Goal: Find contact information: Find contact information

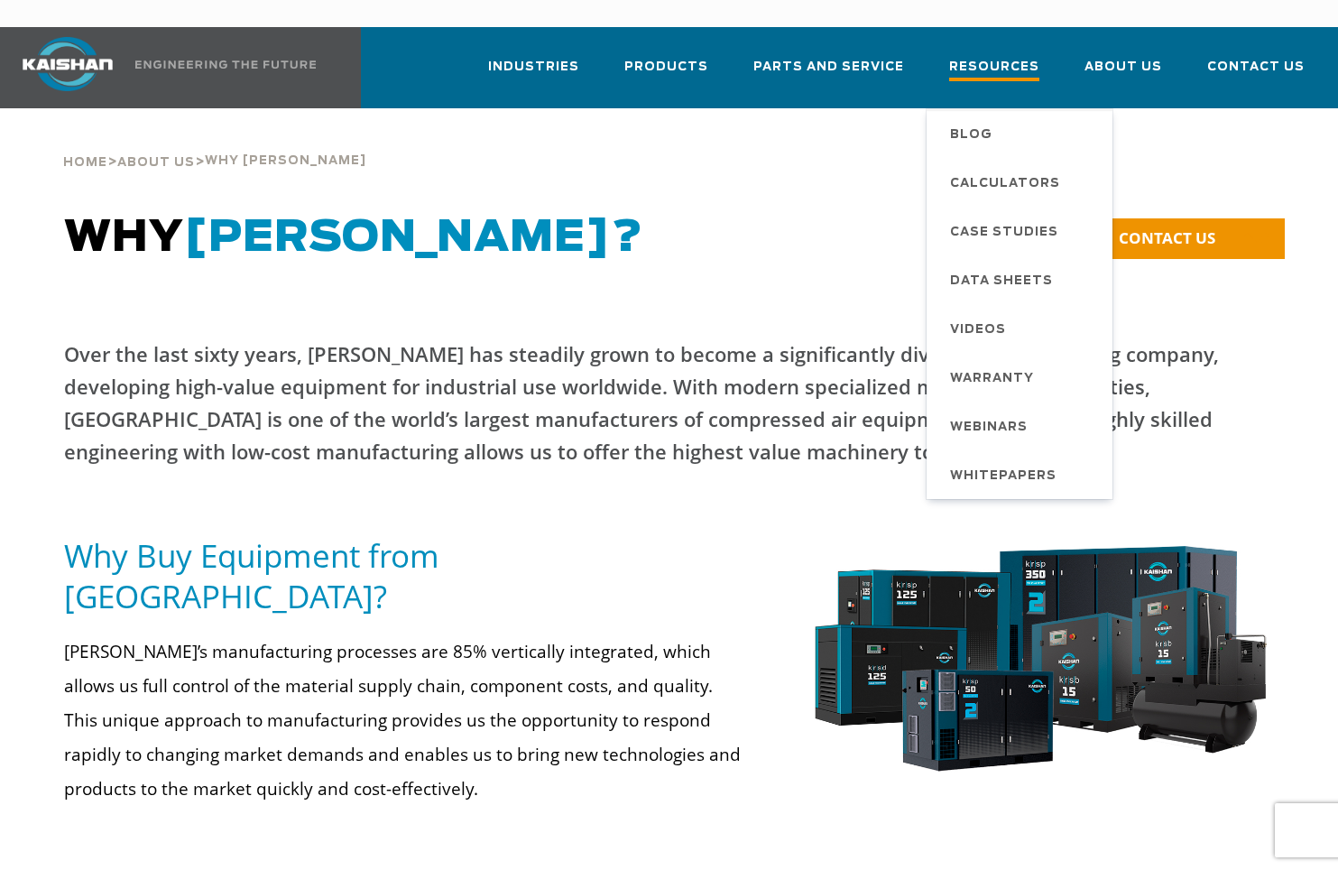
click at [1000, 57] on span "Resources" at bounding box center [994, 69] width 90 height 24
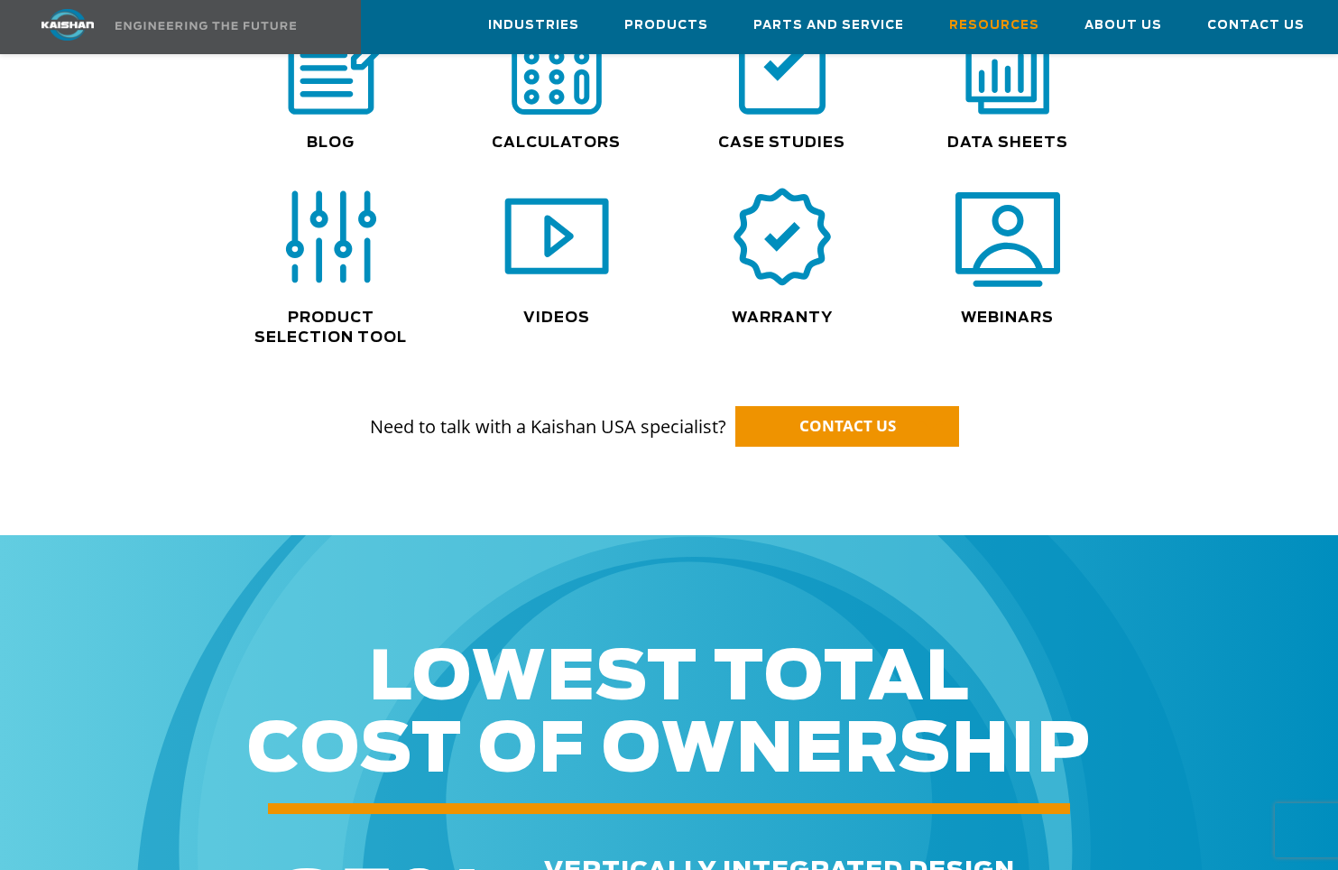
scroll to position [902, 0]
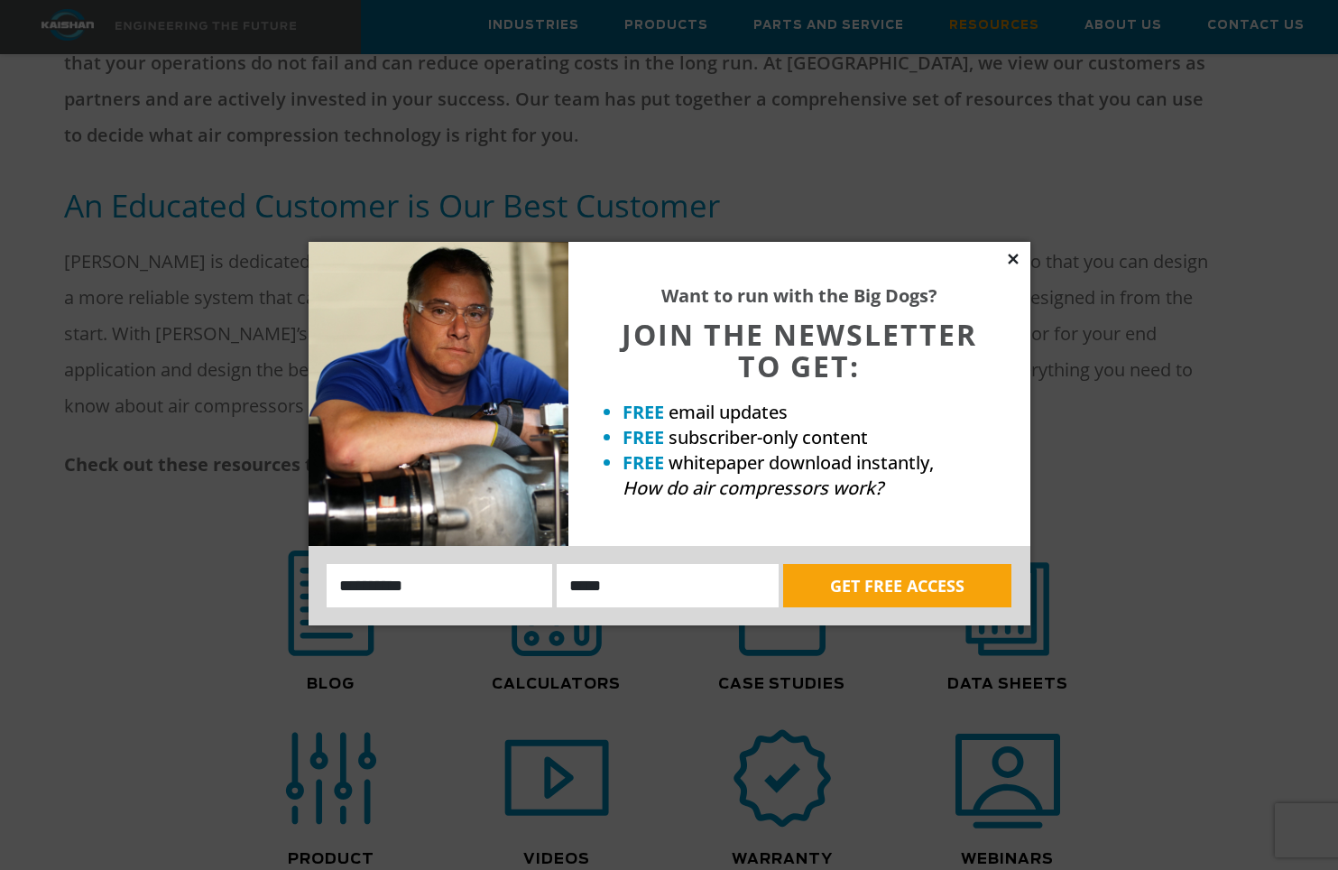
click at [1015, 261] on icon at bounding box center [1013, 259] width 10 height 10
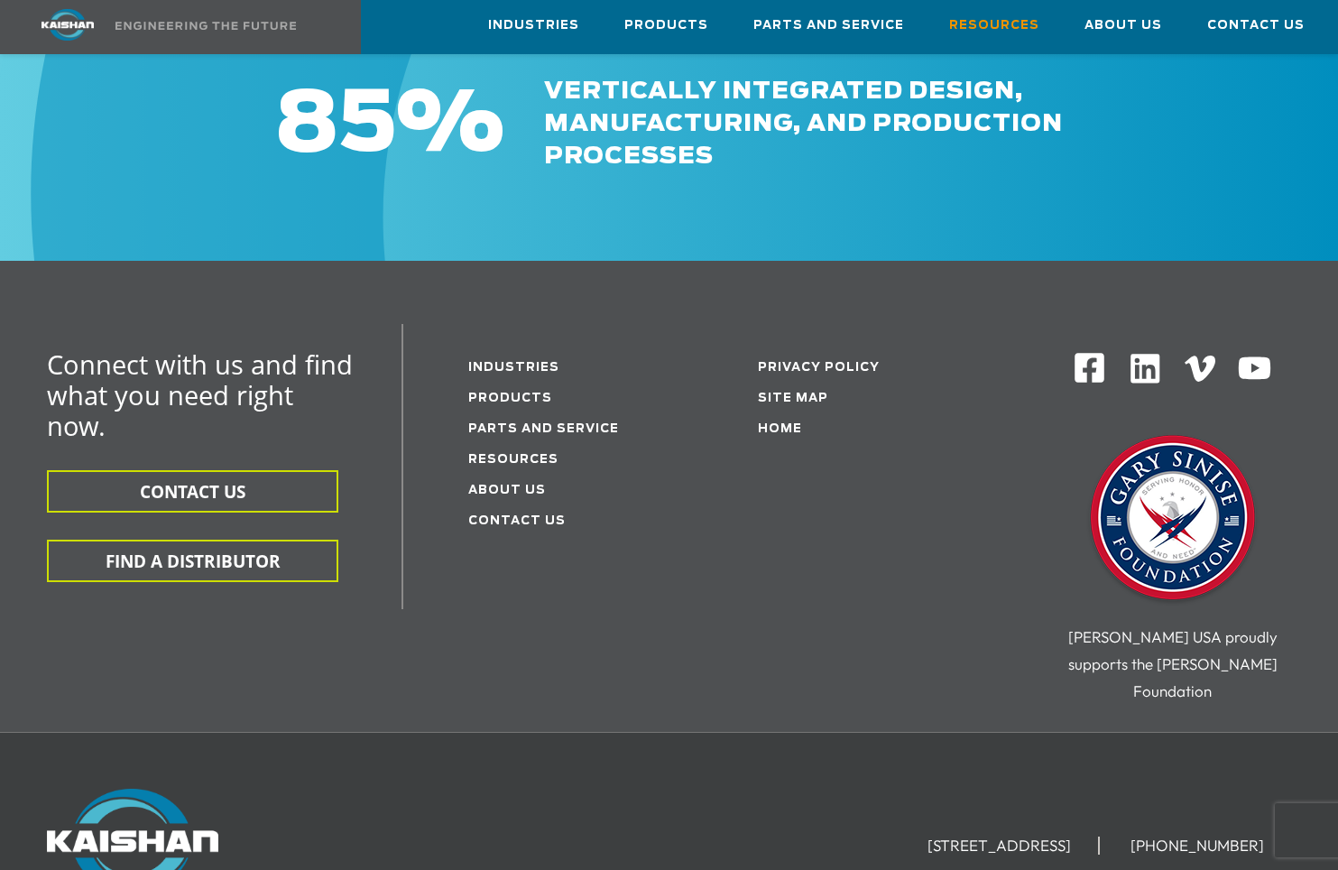
scroll to position [2165, 0]
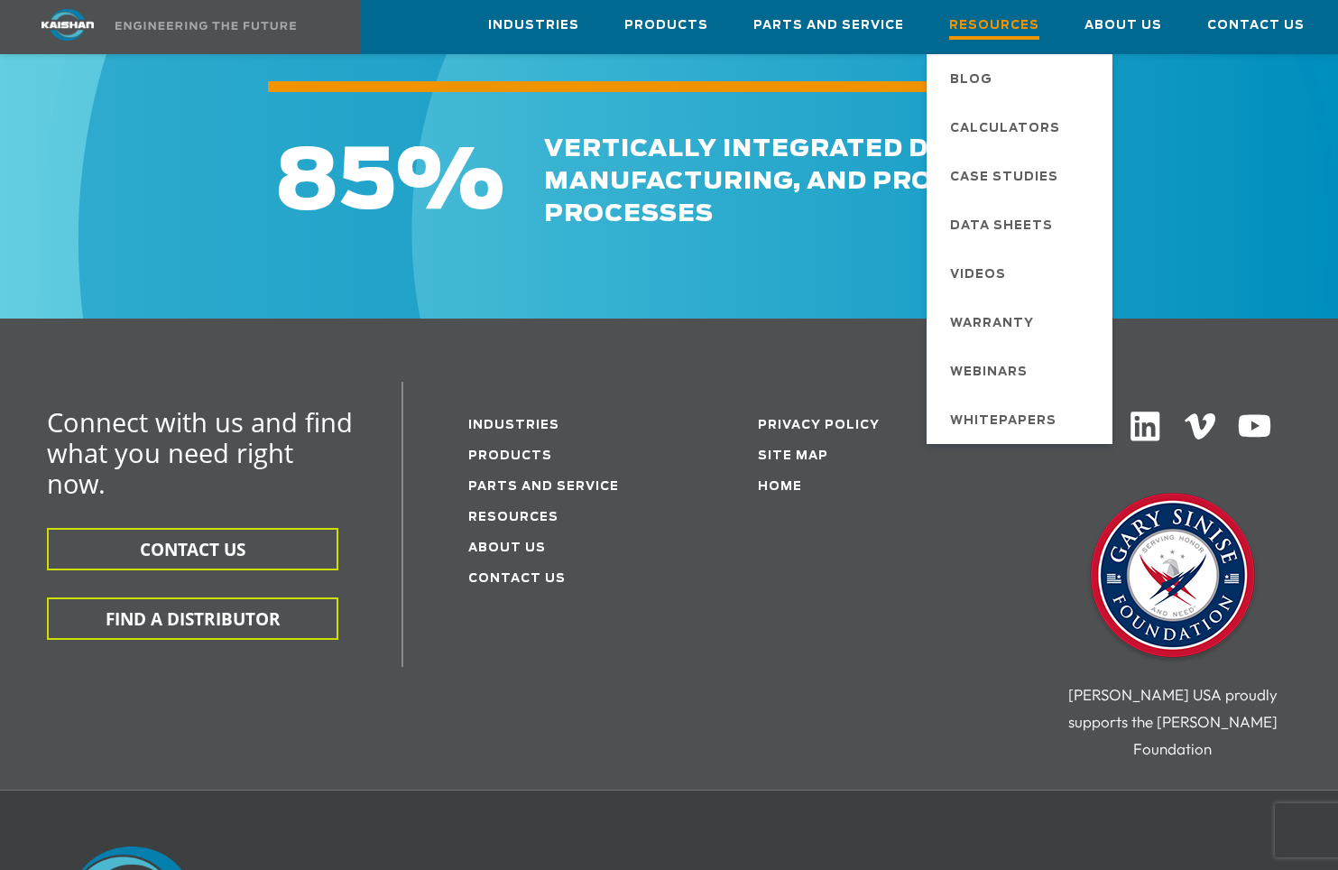
click at [1012, 18] on span "Resources" at bounding box center [994, 27] width 90 height 24
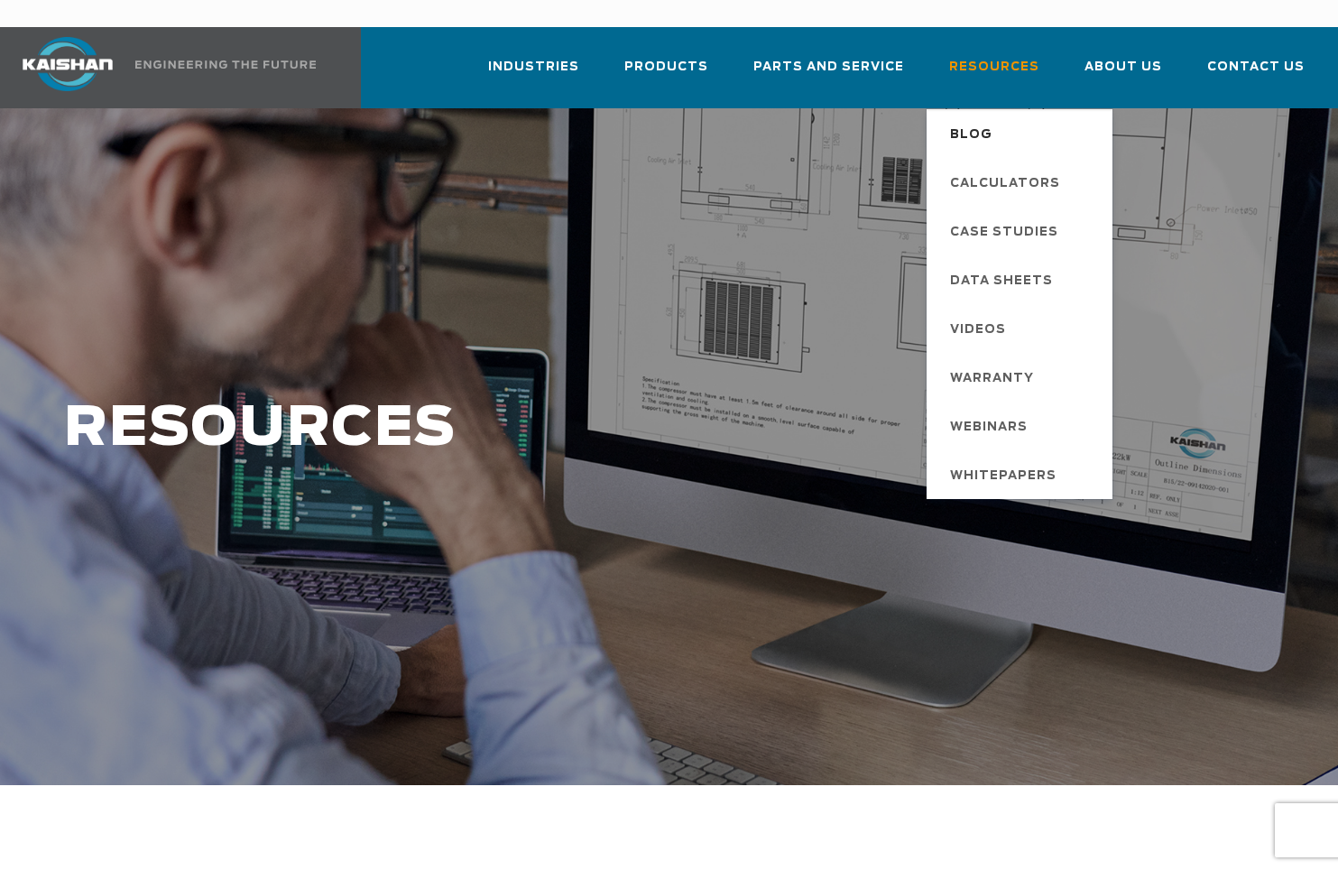
click at [987, 120] on span "Blog" at bounding box center [971, 135] width 42 height 31
click at [983, 120] on span "Blog" at bounding box center [971, 135] width 42 height 31
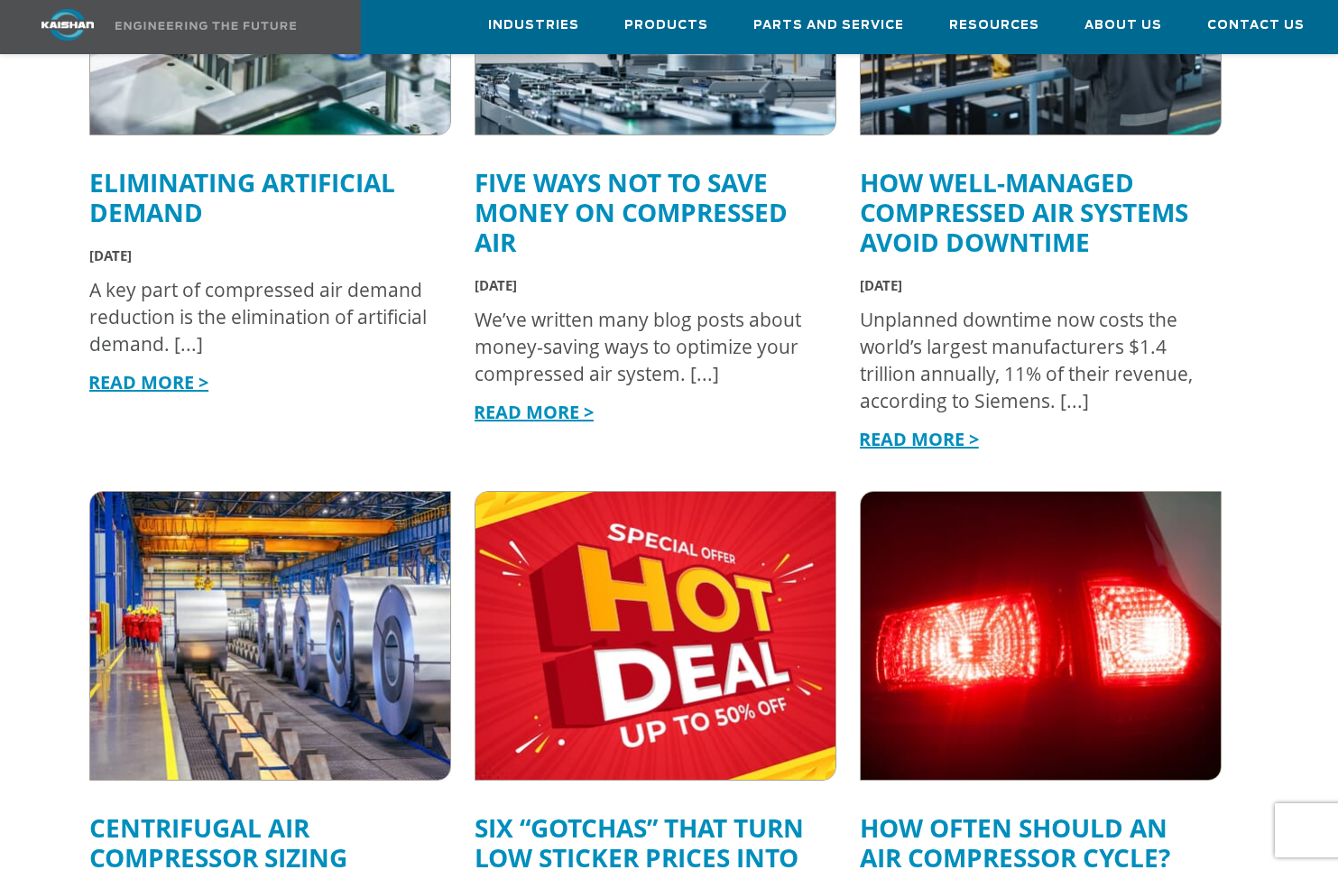
scroll to position [465, 0]
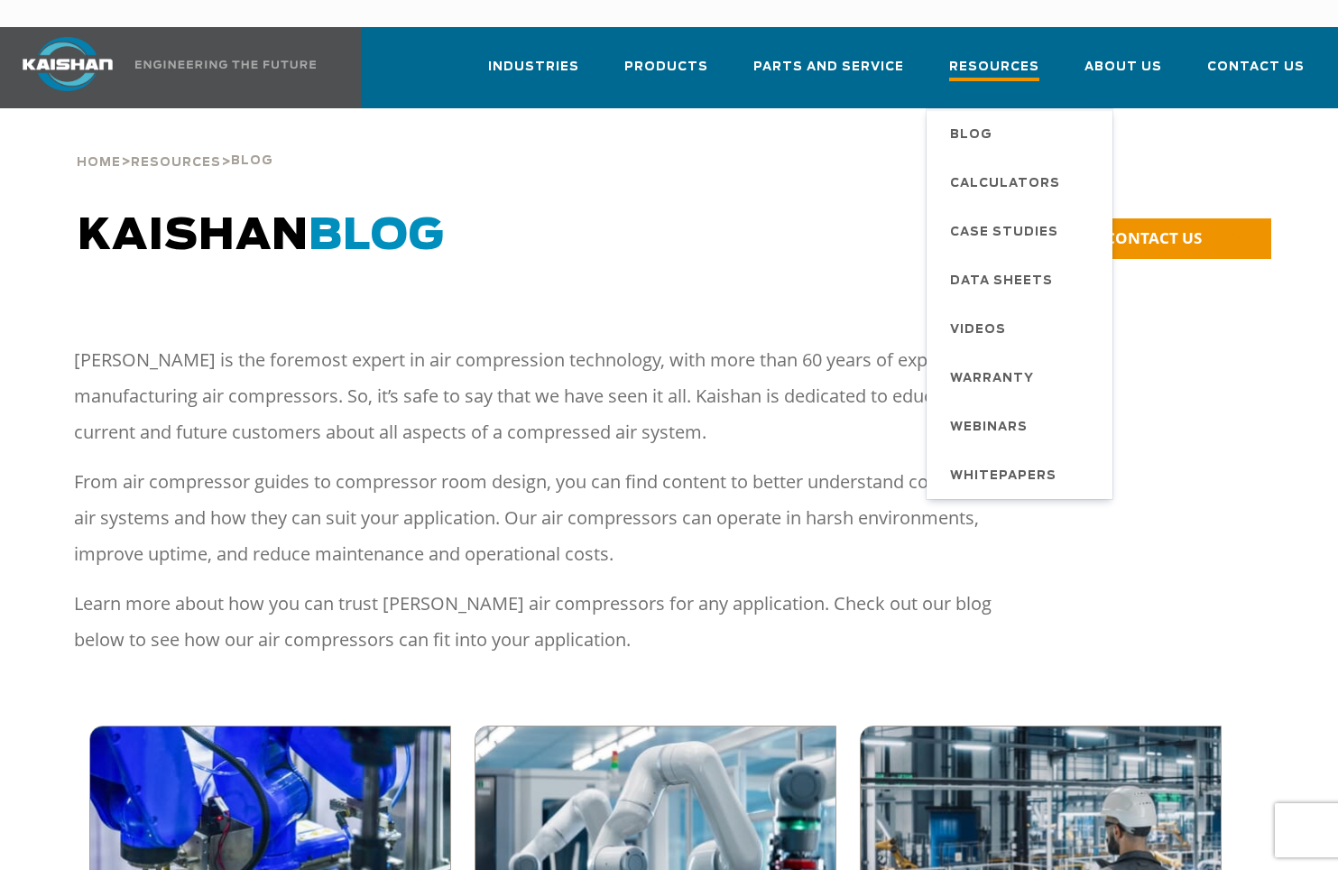
click at [997, 57] on span "Resources" at bounding box center [994, 69] width 90 height 24
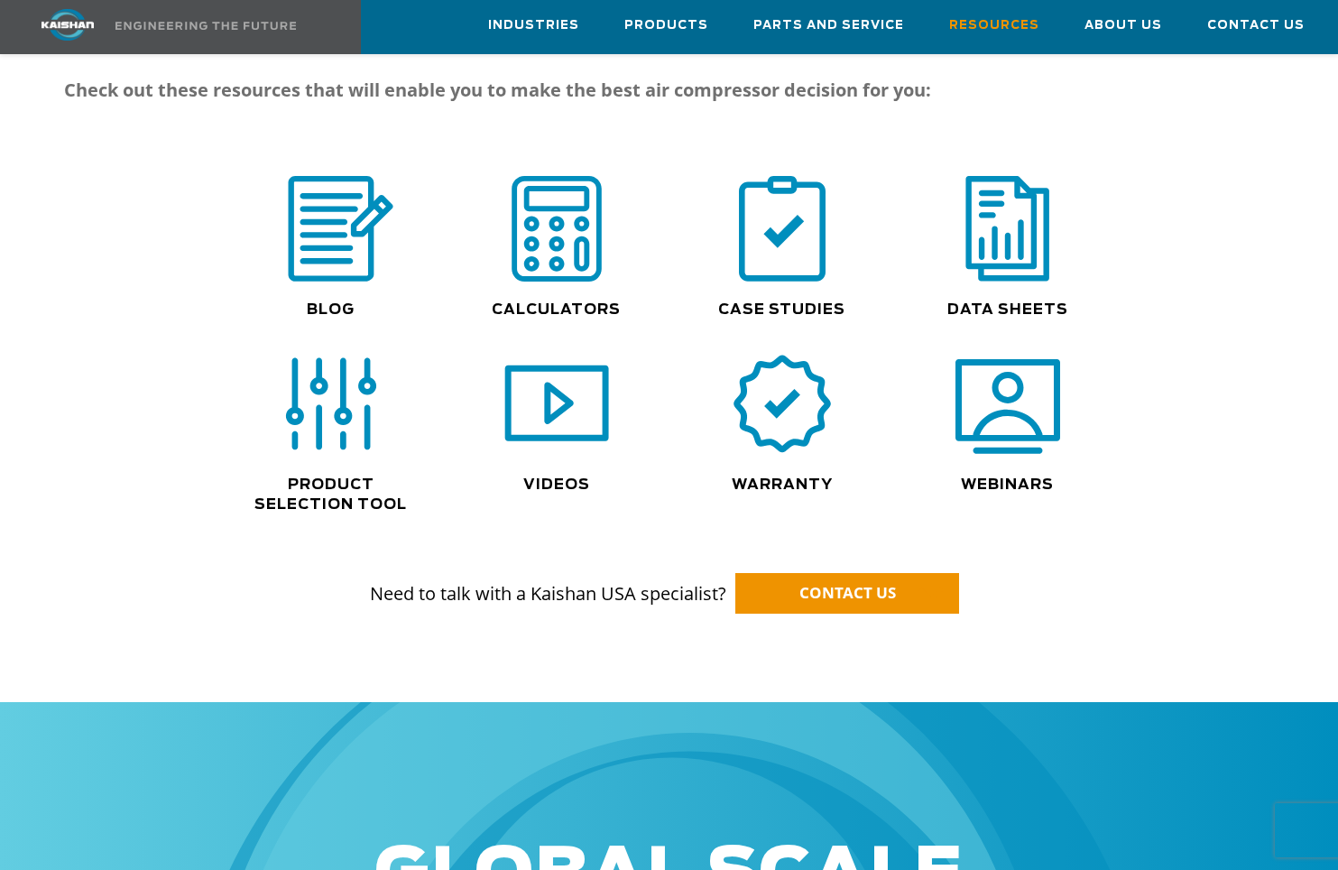
scroll to position [1263, 0]
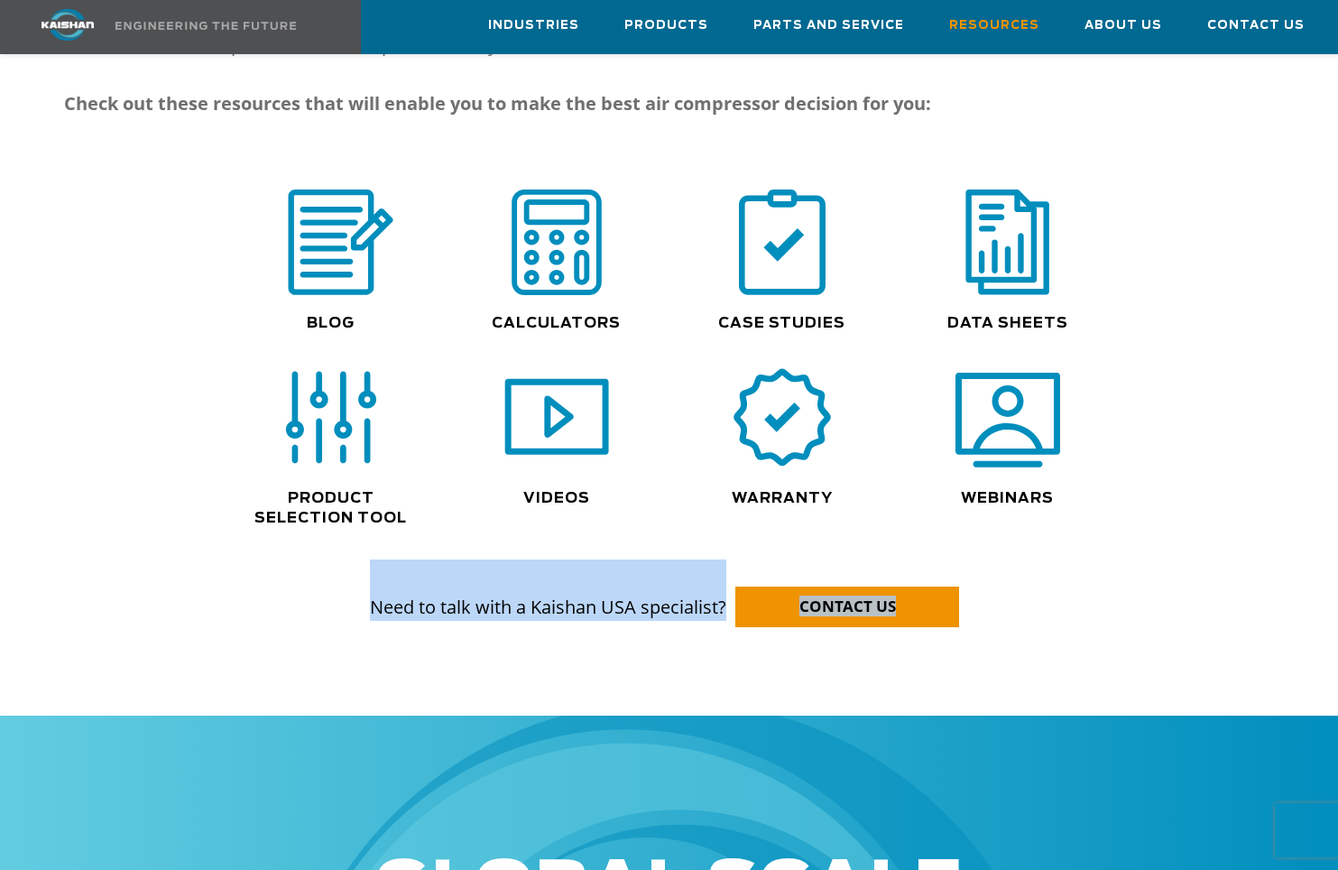
drag, startPoint x: 371, startPoint y: 577, endPoint x: 1043, endPoint y: 568, distance: 672.3
click at [993, 572] on p "Need to talk with a Kaishan USA specialist? CONTACT US" at bounding box center [668, 589] width 1209 height 61
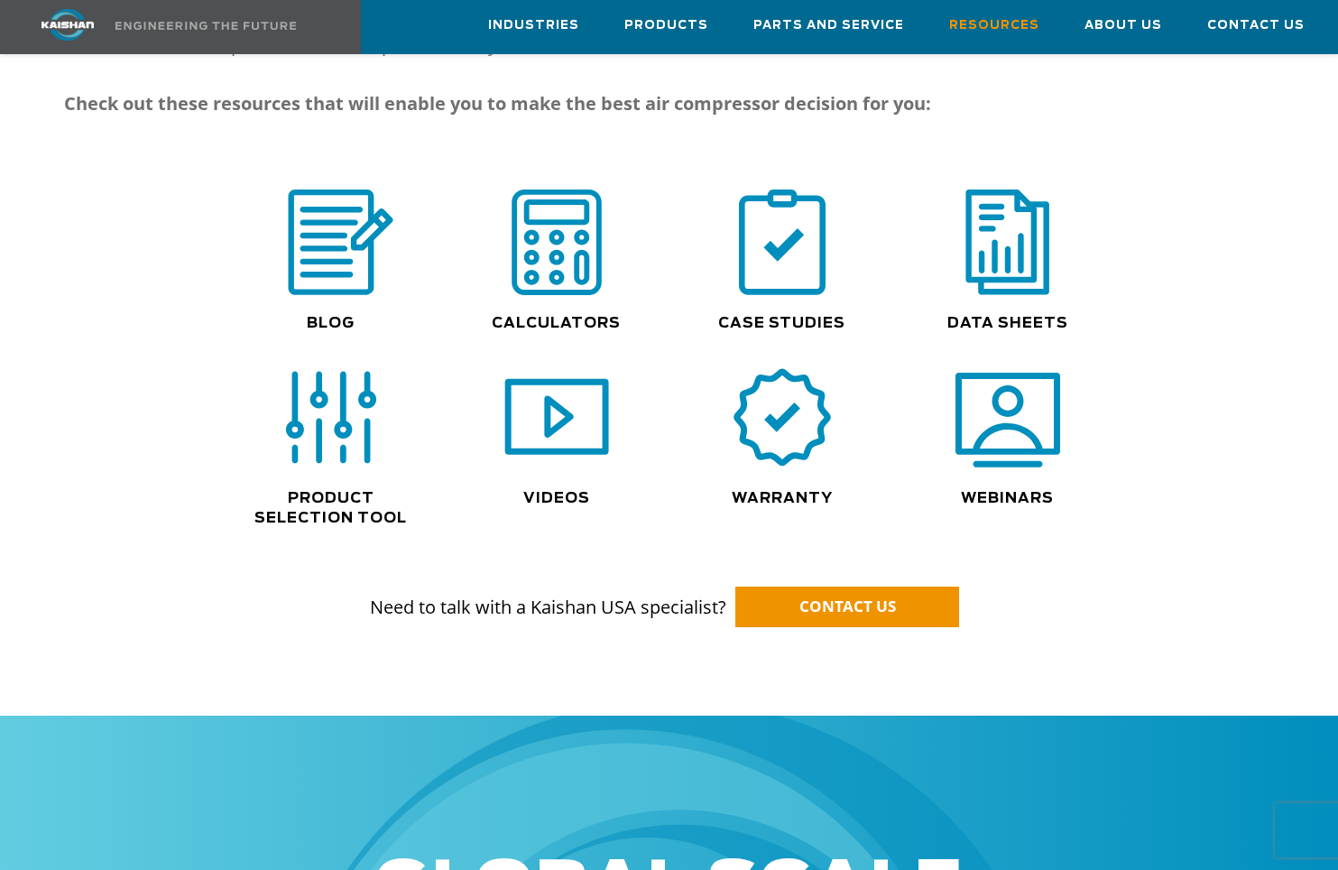
click at [1090, 561] on p "Need to talk with a Kaishan USA specialist? CONTACT US" at bounding box center [668, 589] width 1209 height 61
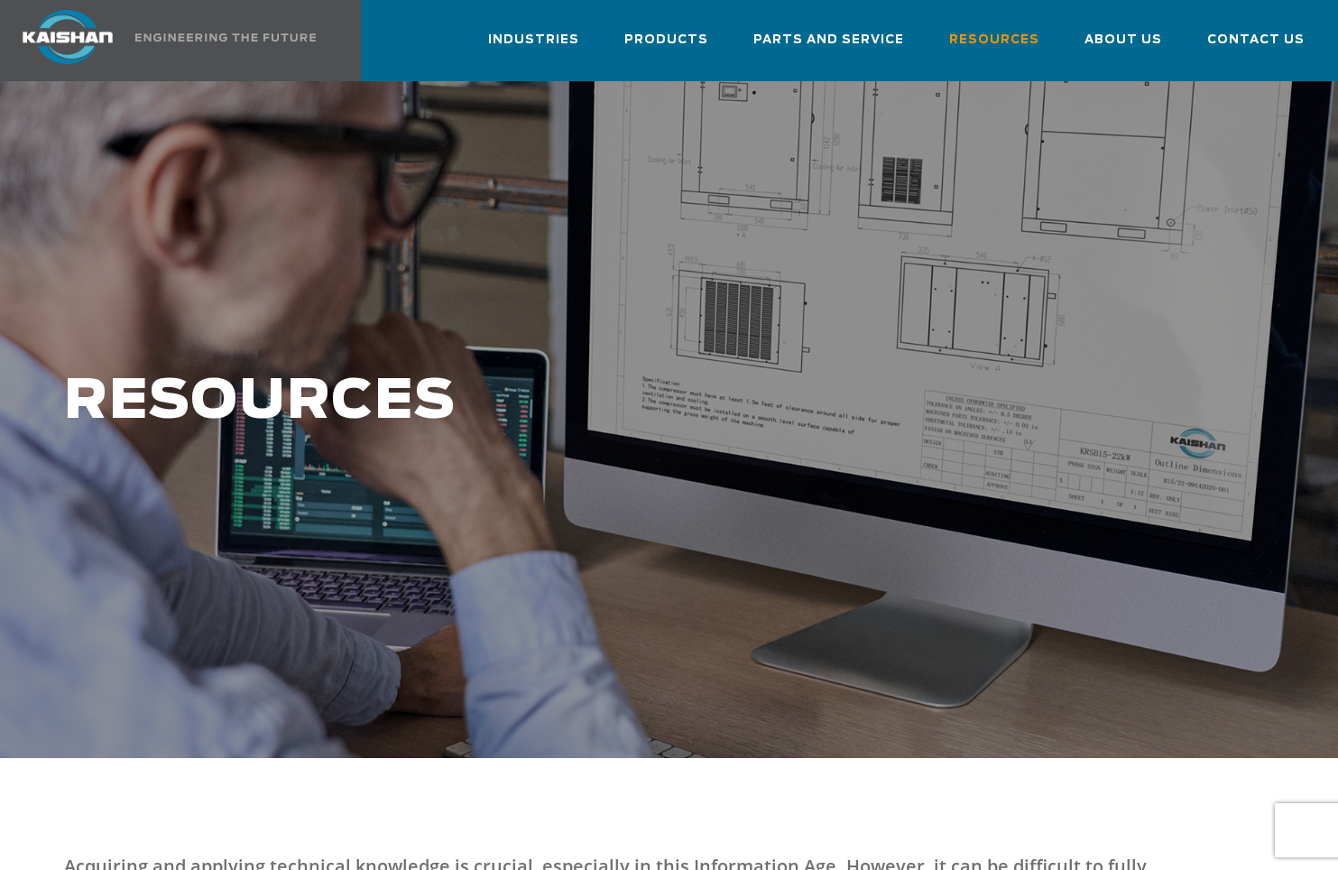
scroll to position [0, 0]
